Goal: Task Accomplishment & Management: Manage account settings

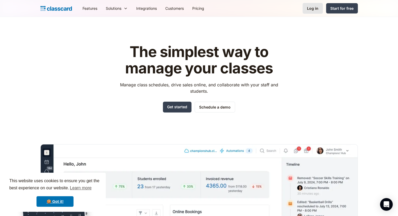
click at [317, 9] on div "Log in" at bounding box center [312, 9] width 11 height 6
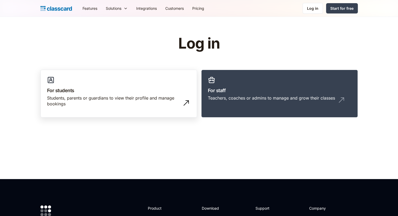
click at [105, 101] on div "Students, parents or guardians to view their profile and manage bookings" at bounding box center [113, 101] width 133 height 12
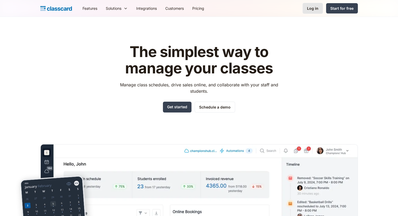
click at [313, 5] on link "Log in" at bounding box center [312, 8] width 20 height 11
